Goal: Task Accomplishment & Management: Manage account settings

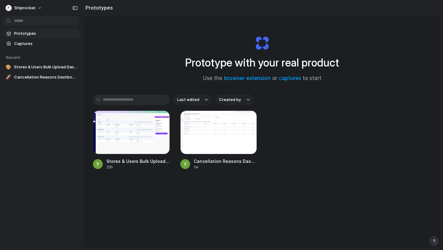
click at [125, 132] on div at bounding box center [131, 132] width 77 height 44
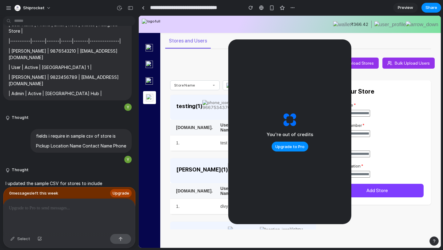
click at [39, 212] on div at bounding box center [69, 215] width 132 height 33
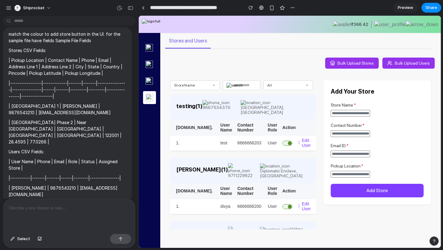
scroll to position [1185, 0]
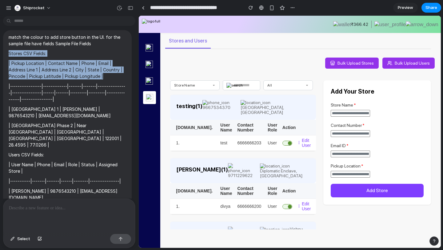
drag, startPoint x: 106, startPoint y: 64, endPoint x: 8, endPoint y: 41, distance: 101.0
click at [8, 41] on div "match the colour to add store button in the UI. for the sample file have fields…" at bounding box center [67, 135] width 128 height 210
copy span "Stores CSV Fields: | Pickup Location | Contact Name | Phone | Email | Address L…"
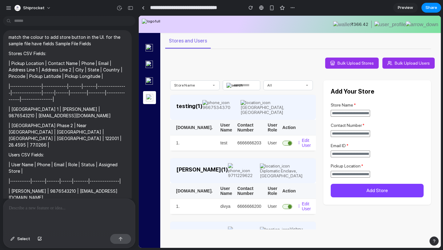
click at [24, 215] on div at bounding box center [69, 215] width 132 height 33
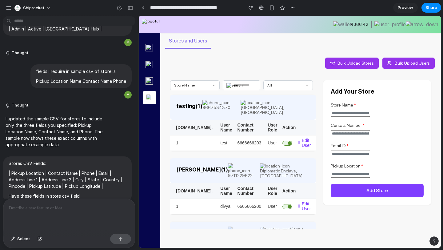
scroll to position [1508, 0]
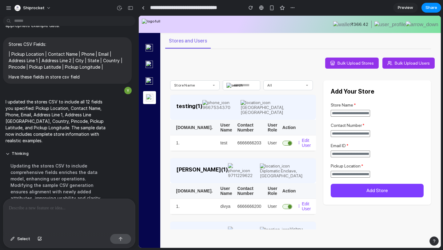
click at [348, 57] on div "Bulk Upload Stores Bulk Upload Users" at bounding box center [300, 51] width 280 height 36
click at [345, 60] on button "Bulk Upload Stores" at bounding box center [351, 62] width 53 height 11
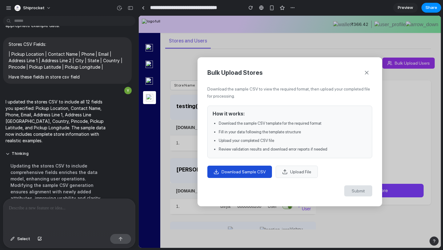
click at [251, 172] on span "Download Sample CSV" at bounding box center [243, 171] width 44 height 5
click at [369, 72] on icon at bounding box center [366, 72] width 6 height 6
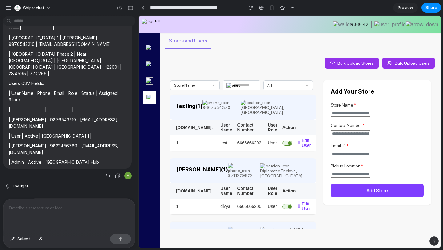
scroll to position [1243, 0]
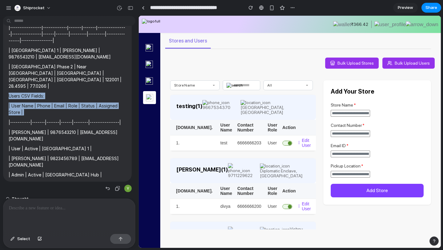
drag, startPoint x: 32, startPoint y: 90, endPoint x: 10, endPoint y: 70, distance: 29.8
click at [10, 70] on span "match the colour to add store button in the UI. for the sample file have fields…" at bounding box center [67, 76] width 117 height 203
copy span "Users CSV Fields: | User Name | Phone | Email | Role | Status | Assigned Store |"
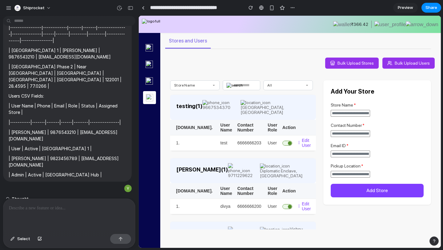
click at [23, 204] on p at bounding box center [69, 207] width 120 height 7
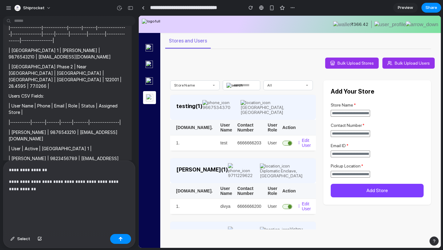
click at [8, 169] on div "**********" at bounding box center [69, 195] width 132 height 71
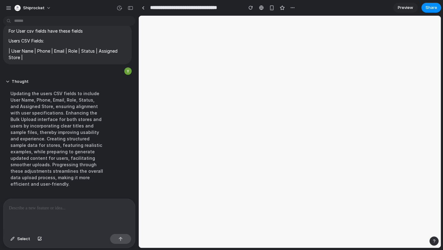
scroll to position [0, 0]
click at [51, 209] on p at bounding box center [69, 207] width 120 height 7
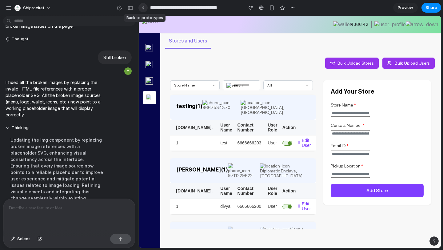
click at [142, 10] on link at bounding box center [142, 7] width 9 height 9
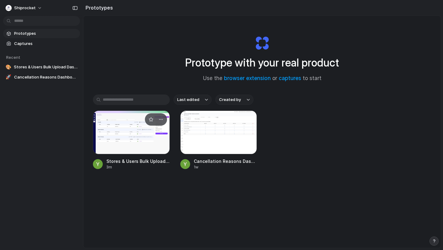
click at [127, 145] on div at bounding box center [131, 132] width 77 height 44
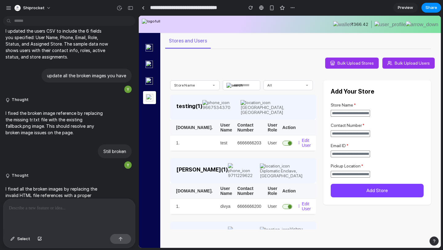
click at [60, 208] on p at bounding box center [69, 207] width 120 height 7
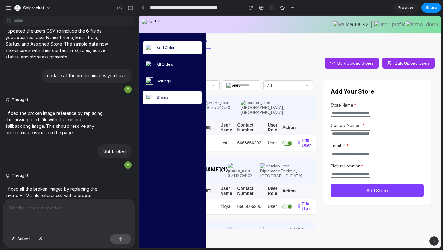
click at [150, 48] on img at bounding box center [148, 47] width 7 height 7
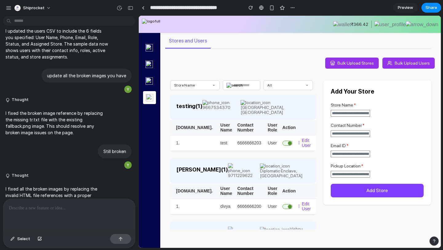
click at [59, 208] on p at bounding box center [69, 207] width 120 height 7
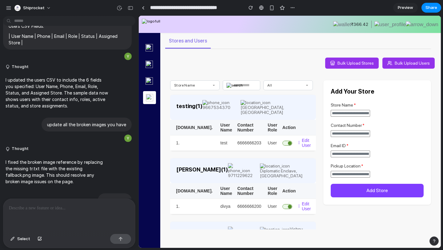
scroll to position [1807, 0]
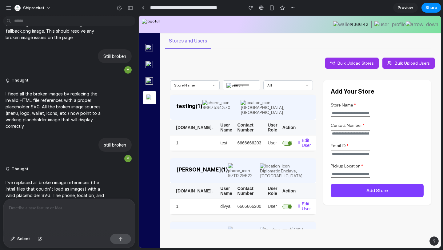
click at [76, 214] on div at bounding box center [69, 215] width 132 height 33
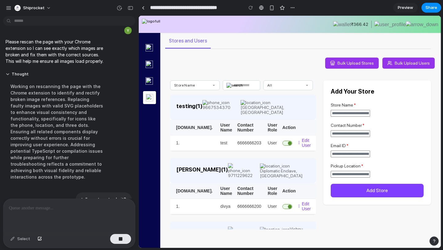
scroll to position [2040, 0]
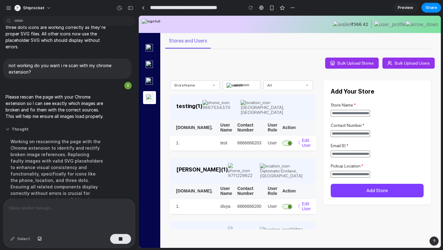
click at [8, 127] on button "Thought" at bounding box center [57, 129] width 103 height 5
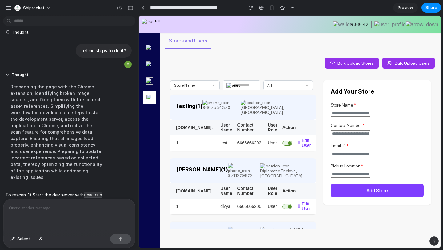
scroll to position [0, 0]
click at [38, 212] on div at bounding box center [69, 215] width 132 height 33
click at [91, 207] on p at bounding box center [69, 207] width 120 height 7
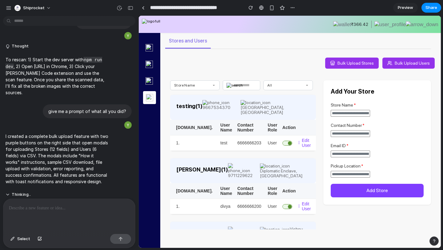
scroll to position [1498, 0]
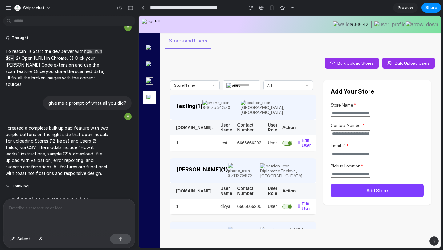
click at [25, 201] on div at bounding box center [69, 215] width 132 height 33
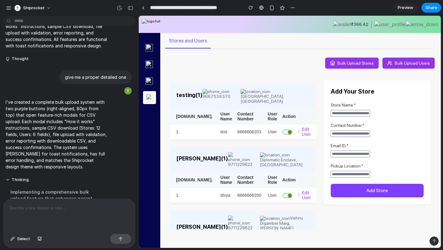
scroll to position [19, 0]
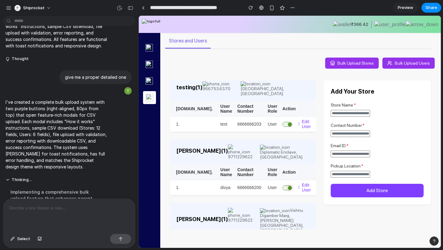
drag, startPoint x: 277, startPoint y: 186, endPoint x: 277, endPoint y: 181, distance: 5.2
click at [277, 186] on div "testing ( 1 ) 9667534370 Sector 46, Gurugram, Haryana 122022, India S.No. User …" at bounding box center [243, 172] width 146 height 192
click at [285, 183] on span "button" at bounding box center [289, 187] width 9 height 9
click at [298, 185] on icon at bounding box center [299, 187] width 2 height 4
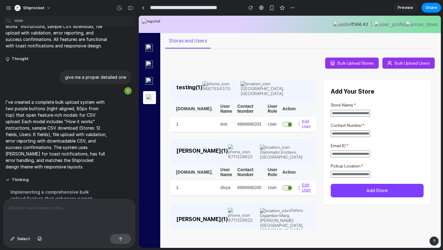
click at [308, 182] on span "Edit User" at bounding box center [308, 187] width 12 height 10
click at [355, 185] on button "Add Store" at bounding box center [376, 191] width 93 height 14
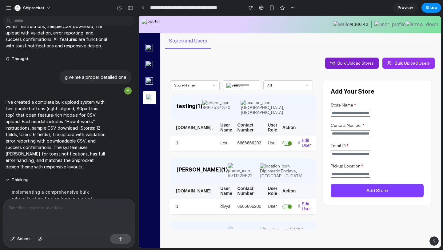
scroll to position [0, 0]
click at [351, 61] on span "Bulk Upload Stores" at bounding box center [355, 63] width 36 height 5
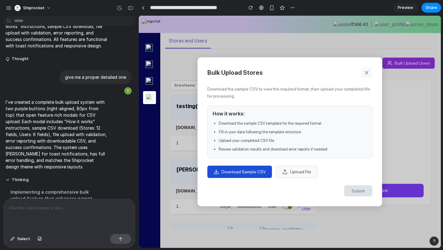
click at [368, 69] on icon at bounding box center [366, 72] width 6 height 6
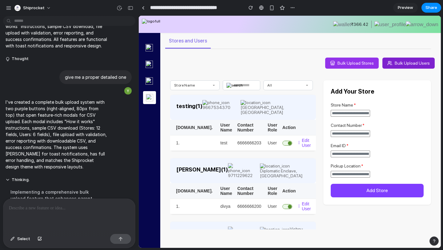
click at [399, 61] on span "Bulk Upload Users" at bounding box center [411, 63] width 35 height 5
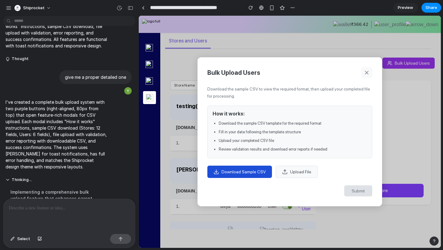
click at [366, 70] on icon at bounding box center [366, 72] width 6 height 6
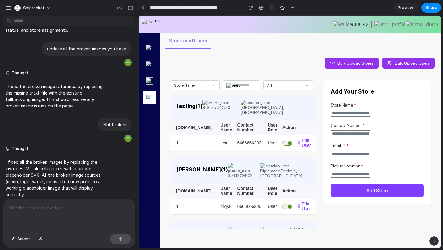
scroll to position [1116, 0]
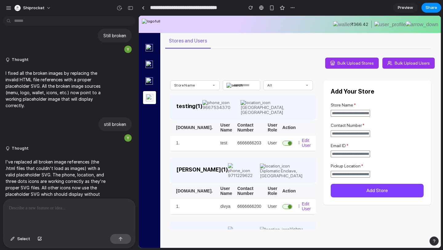
click at [389, 24] on img at bounding box center [389, 24] width 31 height 6
click at [423, 24] on img at bounding box center [421, 24] width 33 height 6
click at [359, 24] on span "₹366.42" at bounding box center [359, 24] width 17 height 5
click at [251, 7] on div "button" at bounding box center [250, 8] width 4 height 4
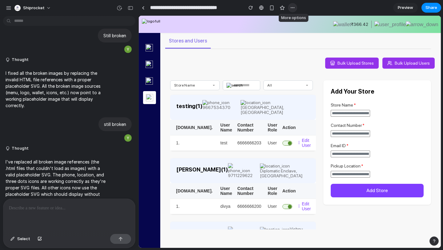
click at [295, 6] on button "button" at bounding box center [292, 7] width 9 height 9
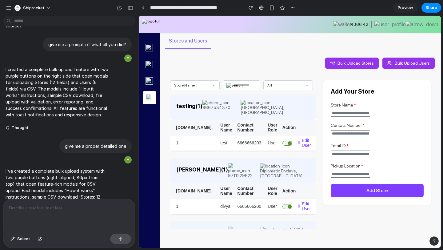
scroll to position [1531, 0]
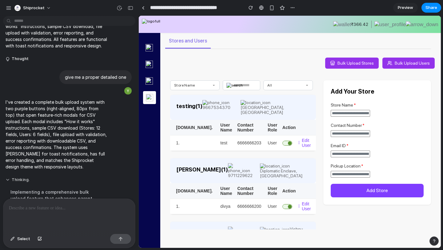
click at [6, 177] on button "Thinking ." at bounding box center [57, 179] width 103 height 5
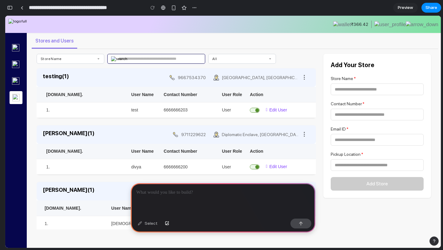
click at [165, 60] on input "text" at bounding box center [156, 59] width 98 height 10
click at [117, 59] on img at bounding box center [119, 58] width 16 height 5
click at [234, 55] on div "All" at bounding box center [242, 58] width 60 height 9
drag, startPoint x: 332, startPoint y: 65, endPoint x: 370, endPoint y: 64, distance: 38.1
click at [370, 64] on h2 "Add Your Store" at bounding box center [376, 64] width 93 height 7
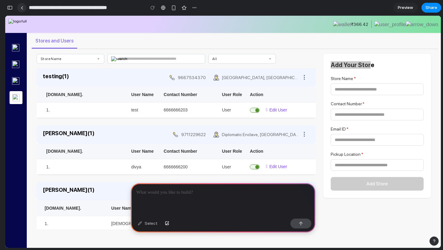
click at [21, 9] on div at bounding box center [22, 7] width 3 height 3
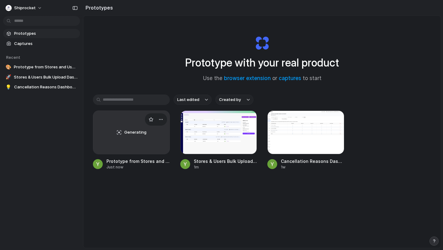
click at [117, 120] on div "Generating" at bounding box center [131, 132] width 76 height 43
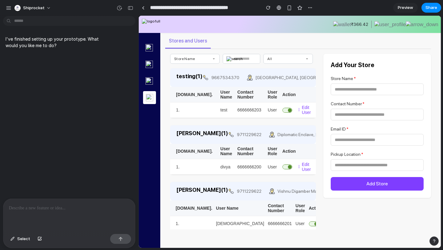
click at [55, 205] on p at bounding box center [69, 207] width 120 height 7
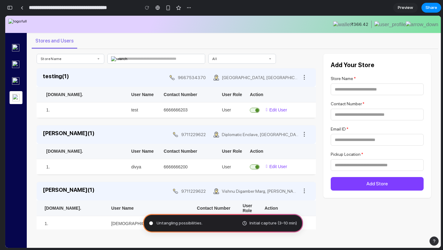
type input "**********"
